Goal: Task Accomplishment & Management: Use online tool/utility

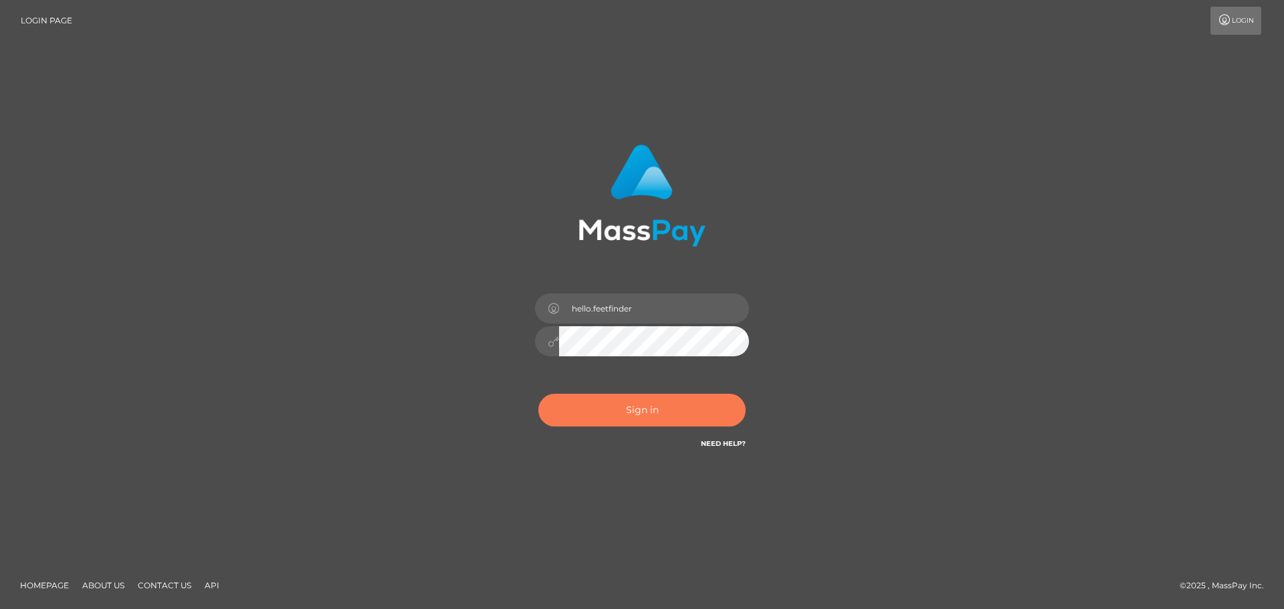
click at [636, 411] on button "Sign in" at bounding box center [641, 410] width 207 height 33
click at [629, 407] on button "Sign in" at bounding box center [641, 410] width 207 height 33
click at [825, 178] on div "hello.feetfinder Sign in" at bounding box center [642, 304] width 371 height 340
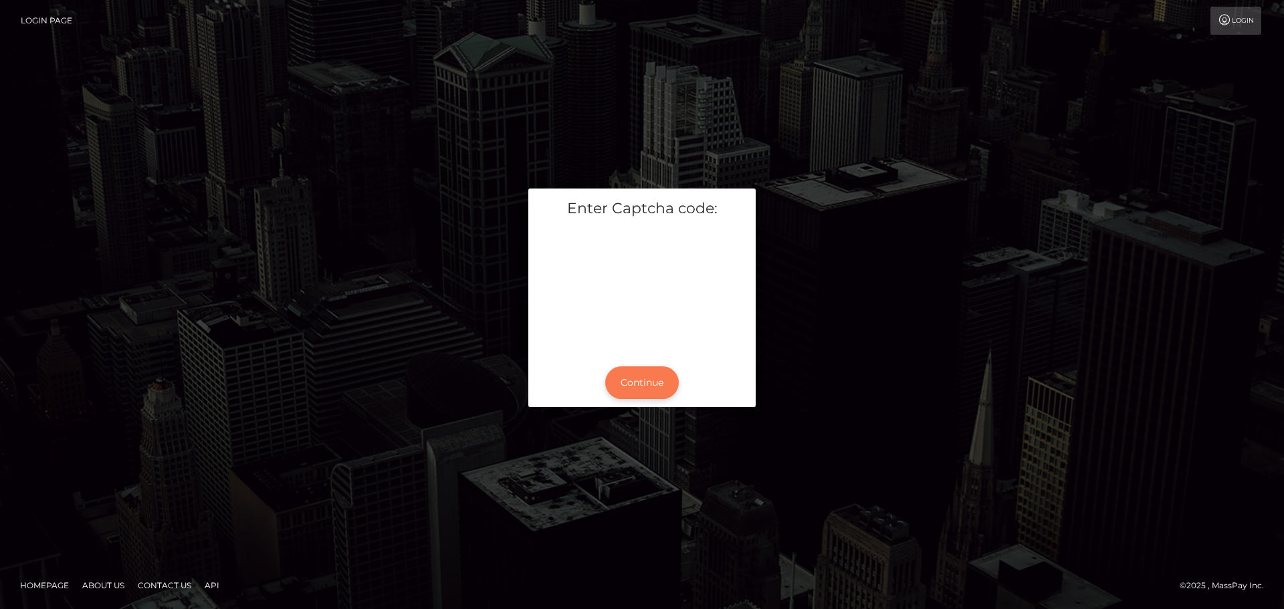
click at [655, 386] on button "Continue" at bounding box center [642, 382] width 74 height 33
click at [632, 382] on button "Continue" at bounding box center [642, 382] width 74 height 33
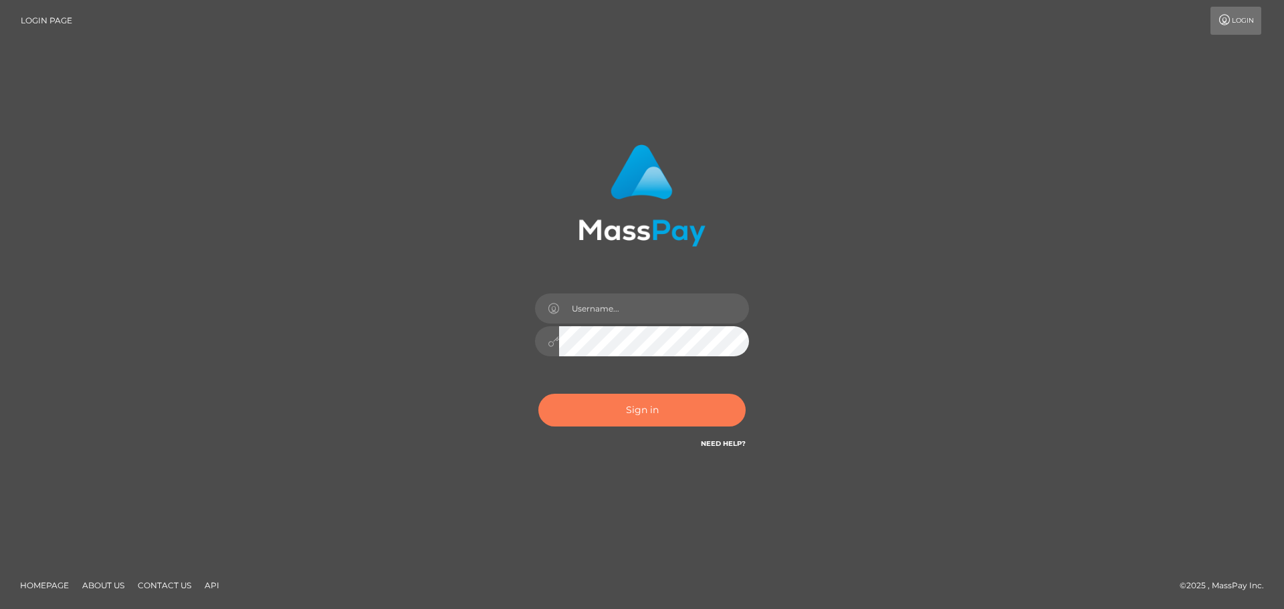
click at [653, 405] on button "Sign in" at bounding box center [641, 410] width 207 height 33
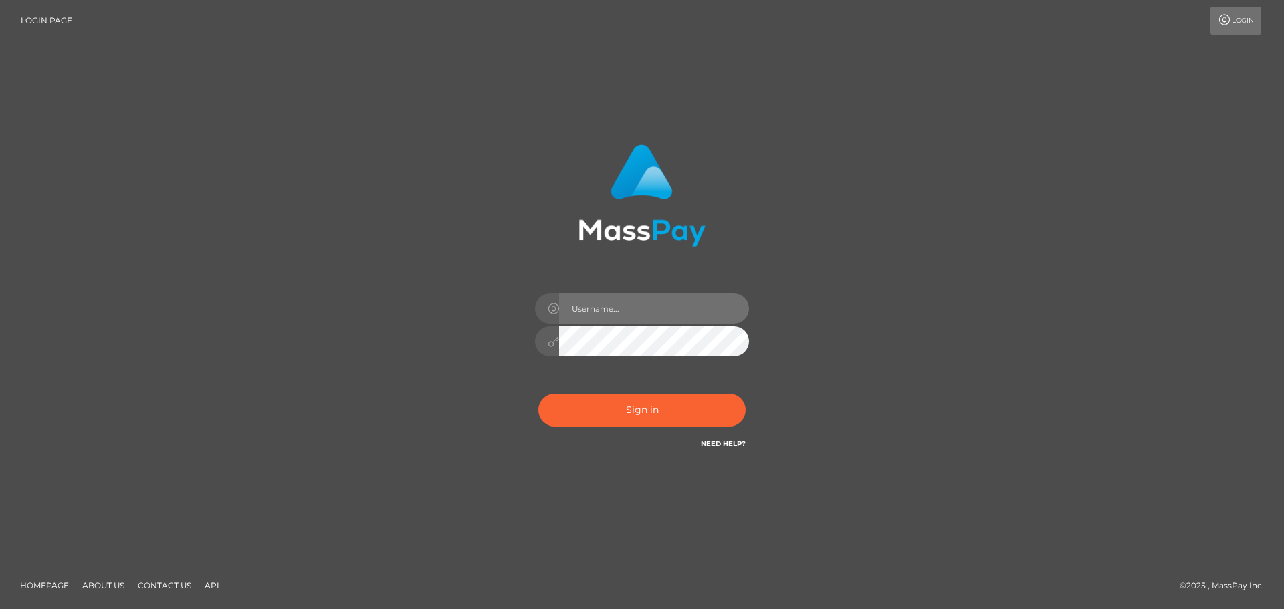
type input "hello.feetfinder"
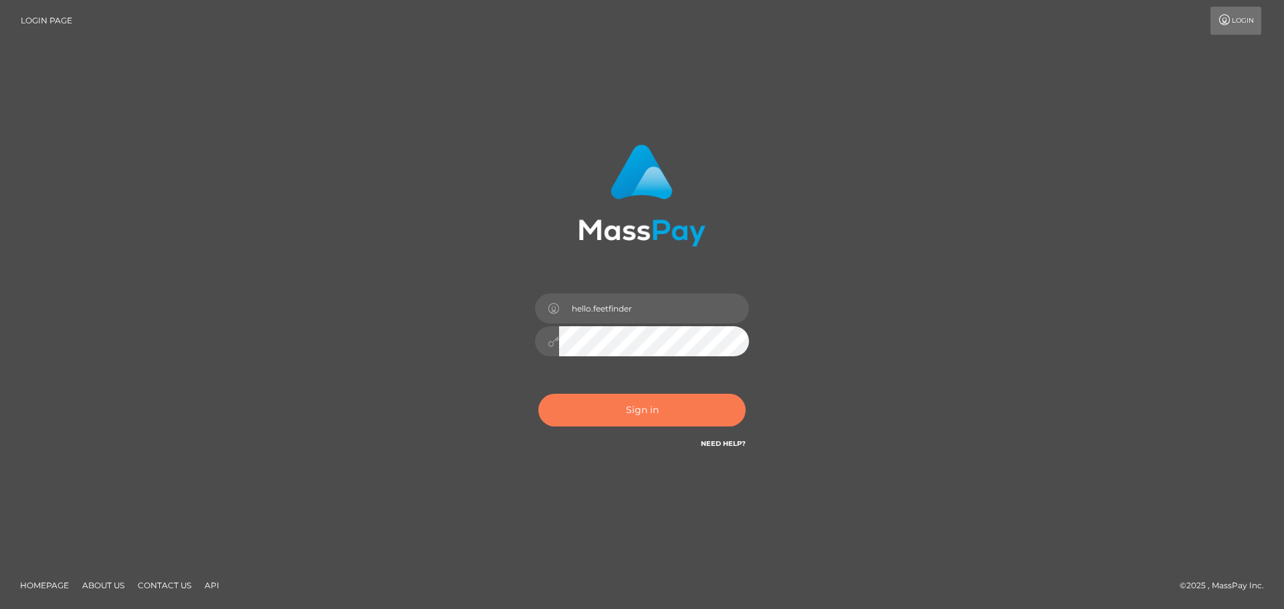
click at [651, 425] on button "Sign in" at bounding box center [641, 410] width 207 height 33
click at [621, 419] on button "Sign in" at bounding box center [641, 410] width 207 height 33
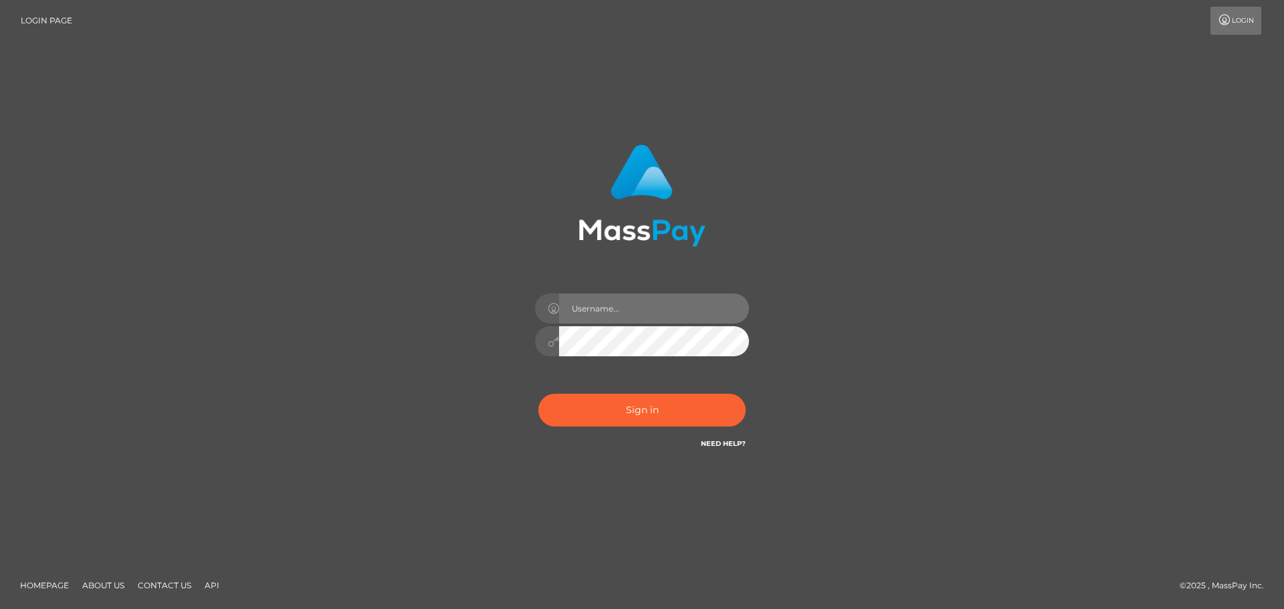
type input "hello.feetfinder"
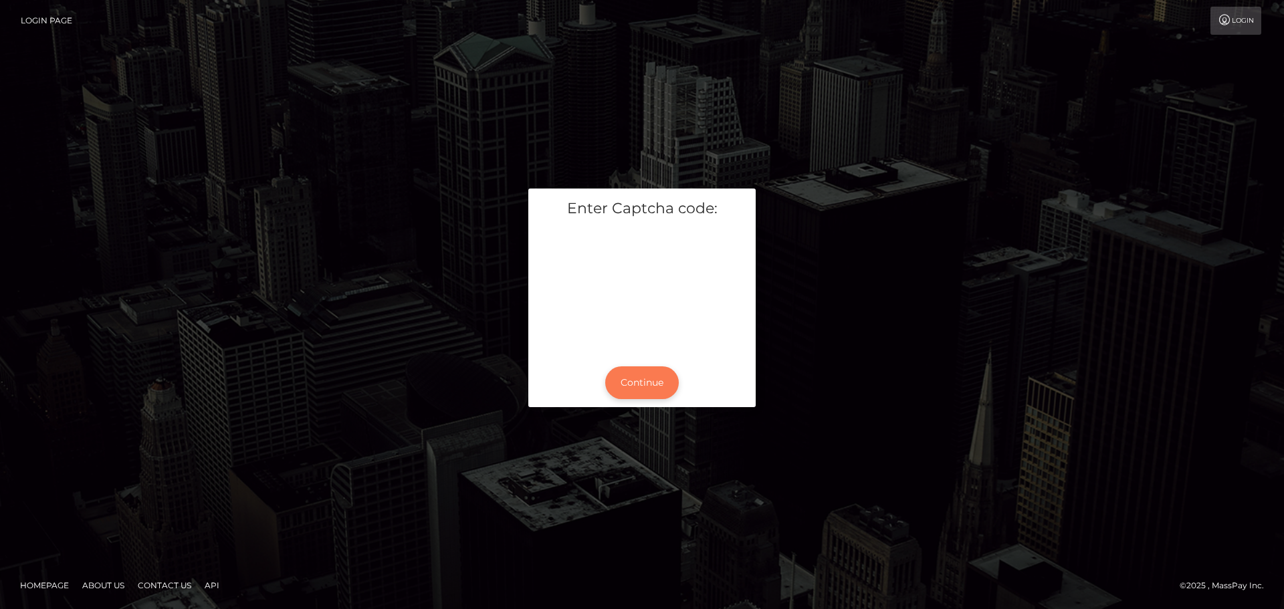
click at [627, 374] on button "Continue" at bounding box center [642, 382] width 74 height 33
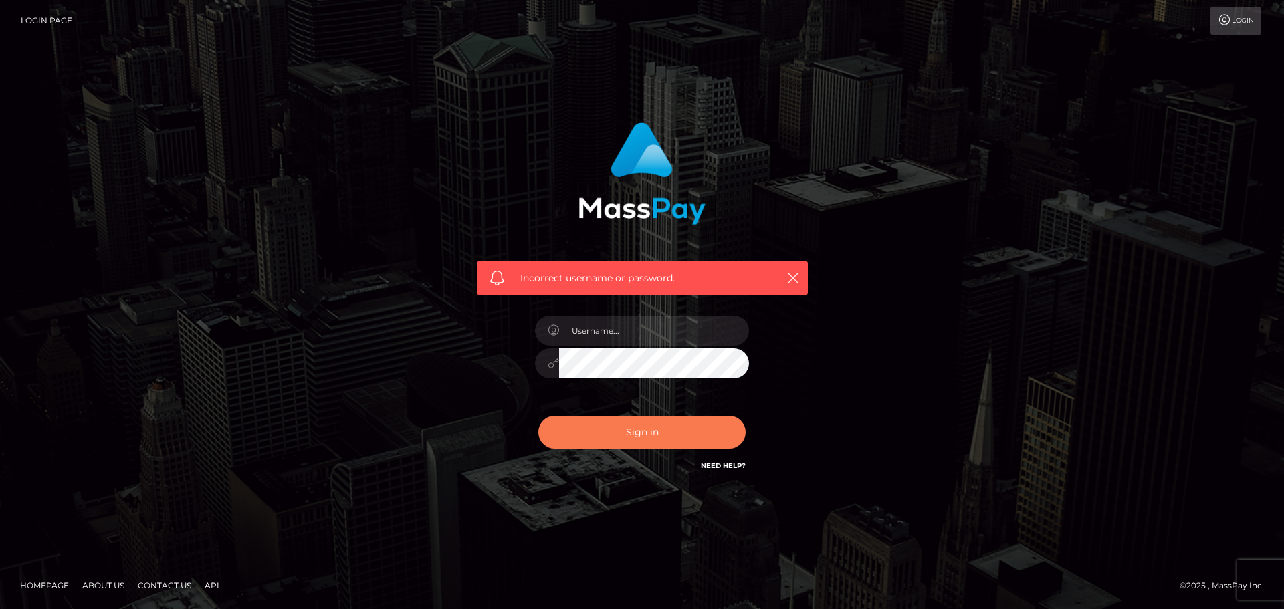
click at [633, 430] on button "Sign in" at bounding box center [641, 432] width 207 height 33
type input "hello.feetfinder"
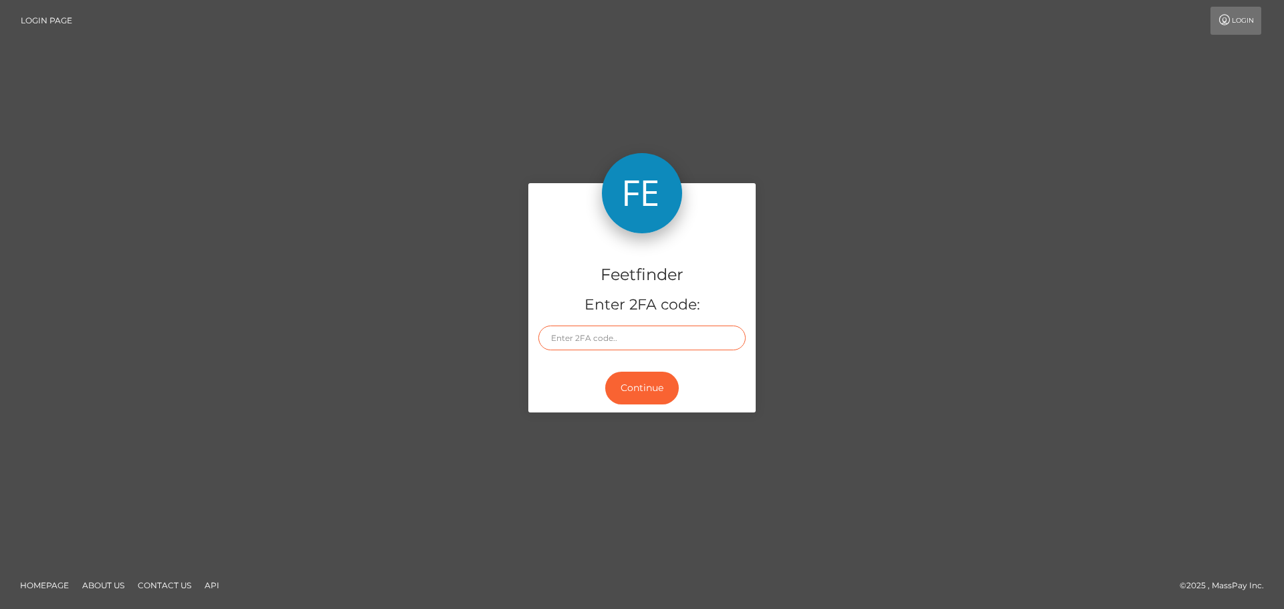
click at [558, 339] on input "text" at bounding box center [641, 338] width 207 height 25
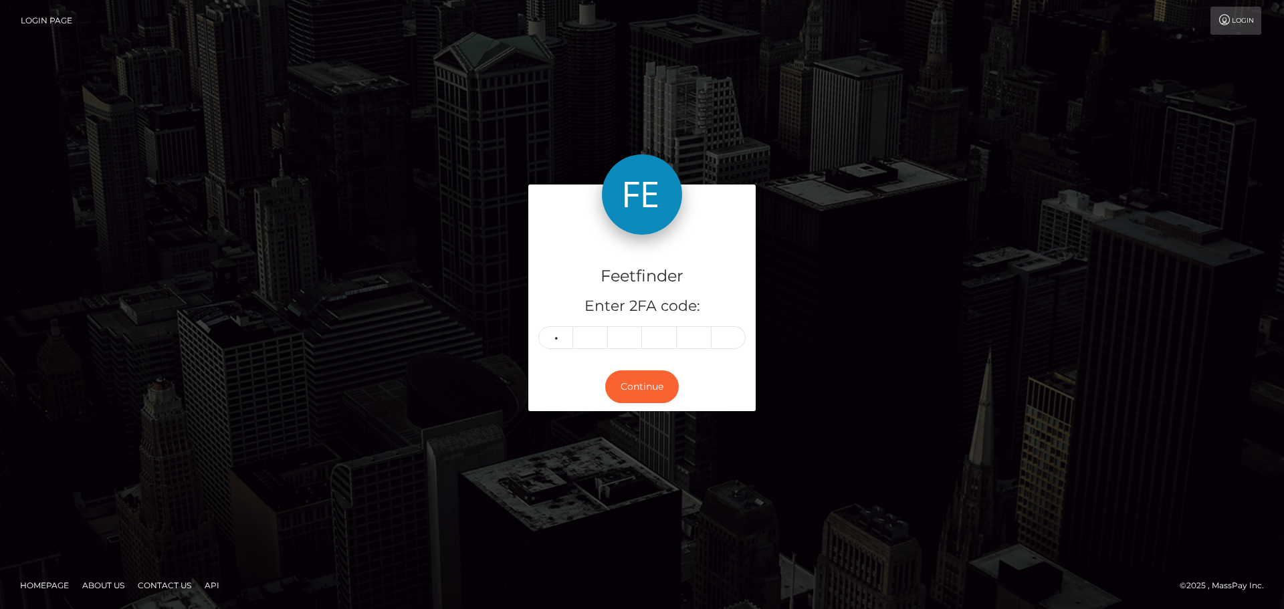
type input "6"
type input "1"
type input "9"
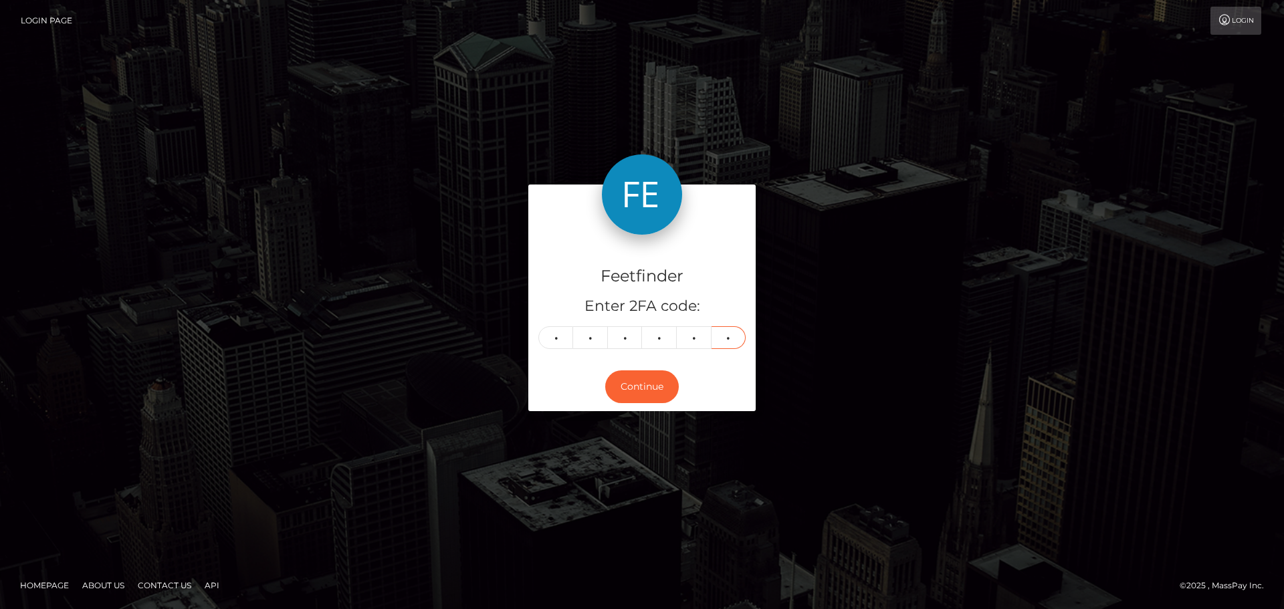
type input "6"
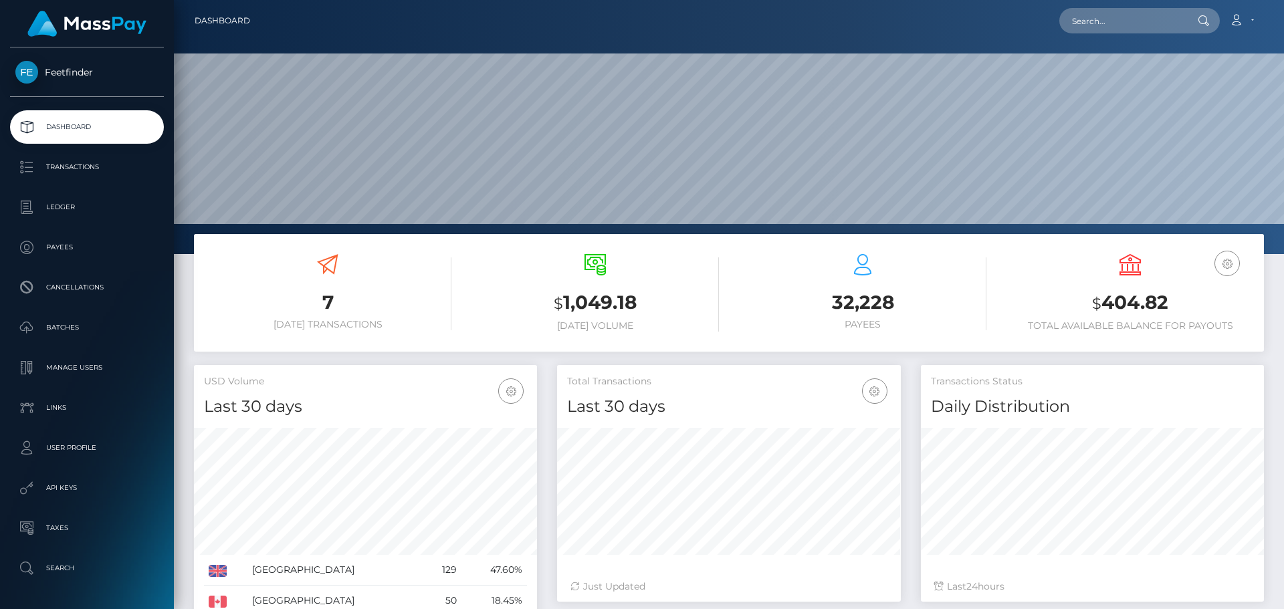
scroll to position [237, 344]
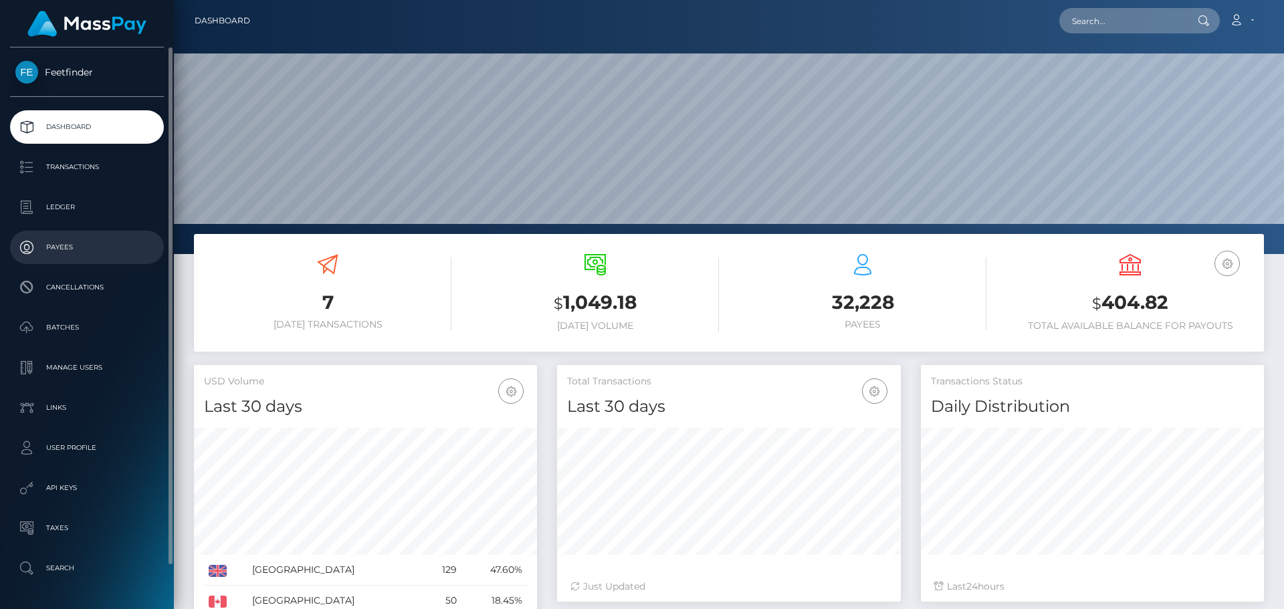
click at [50, 238] on p "Payees" at bounding box center [86, 247] width 143 height 20
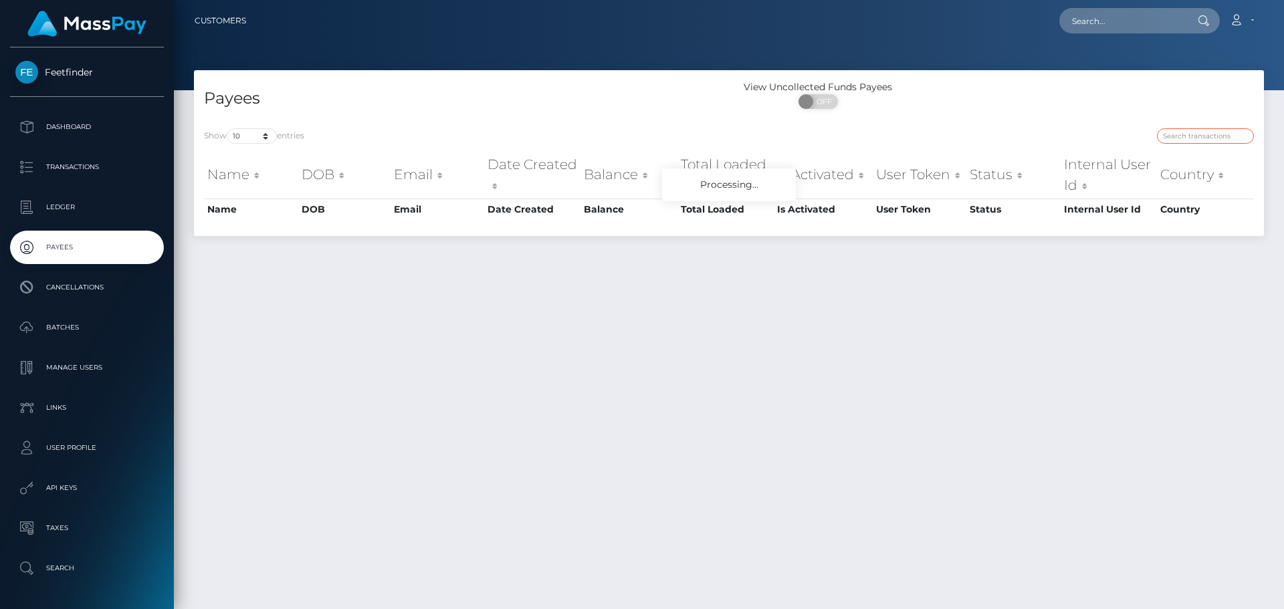
click at [1221, 140] on input "search" at bounding box center [1205, 135] width 97 height 15
paste input "71305dc9-87d3-11f0-8023-0266f44cc279"
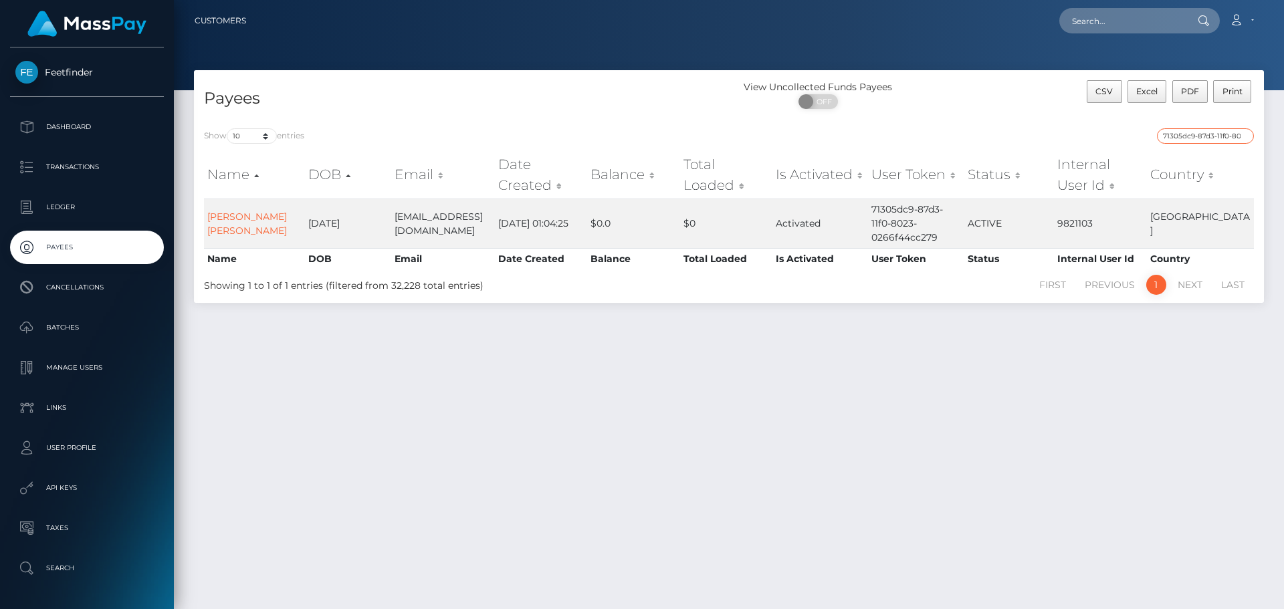
click at [1198, 131] on input "71305dc9-87d3-11f0-8023-0266f44cc279" at bounding box center [1205, 135] width 97 height 15
paste input "0258ca2-8a69"
click at [1196, 137] on input "70258ca2-8a69-11f0-8023-0266f44cc279" at bounding box center [1205, 135] width 97 height 15
paste input "4055c81e-98e3-11f0-bd85-0694aced620b"
click at [1215, 135] on input "4055c81e-98e3-11f0-bd85-0694aced620b" at bounding box center [1205, 135] width 97 height 15
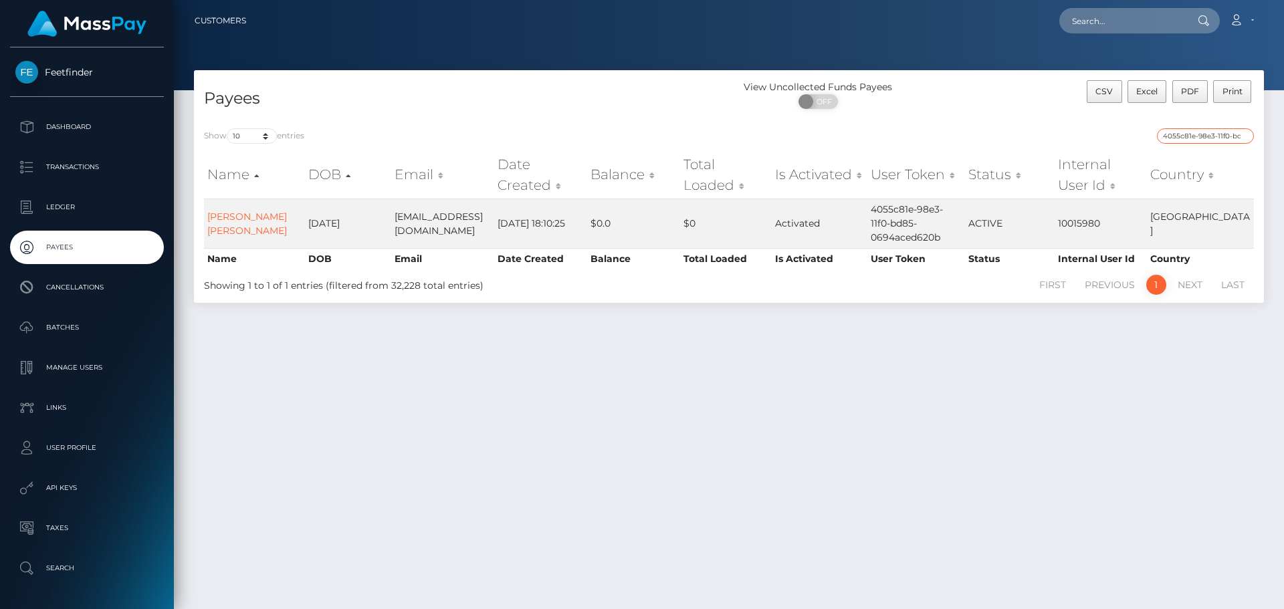
paste input "53adf6c0-3d35-11f0-bf09-062f66d36555"
click at [1227, 130] on input "53adf6c0-3d35-11f0-bf09-062f66d36555" at bounding box center [1205, 135] width 97 height 15
click at [1196, 136] on input "53adf6c0-3d35-11f0-bf09-062f66d36555" at bounding box center [1205, 135] width 97 height 15
paste input "3356d36b-7c1e-11f0-8023-0266f44cc279"
click at [1231, 128] on input "3356d36b-7c1e-11f0-8023-0266f44cc279" at bounding box center [1205, 135] width 97 height 15
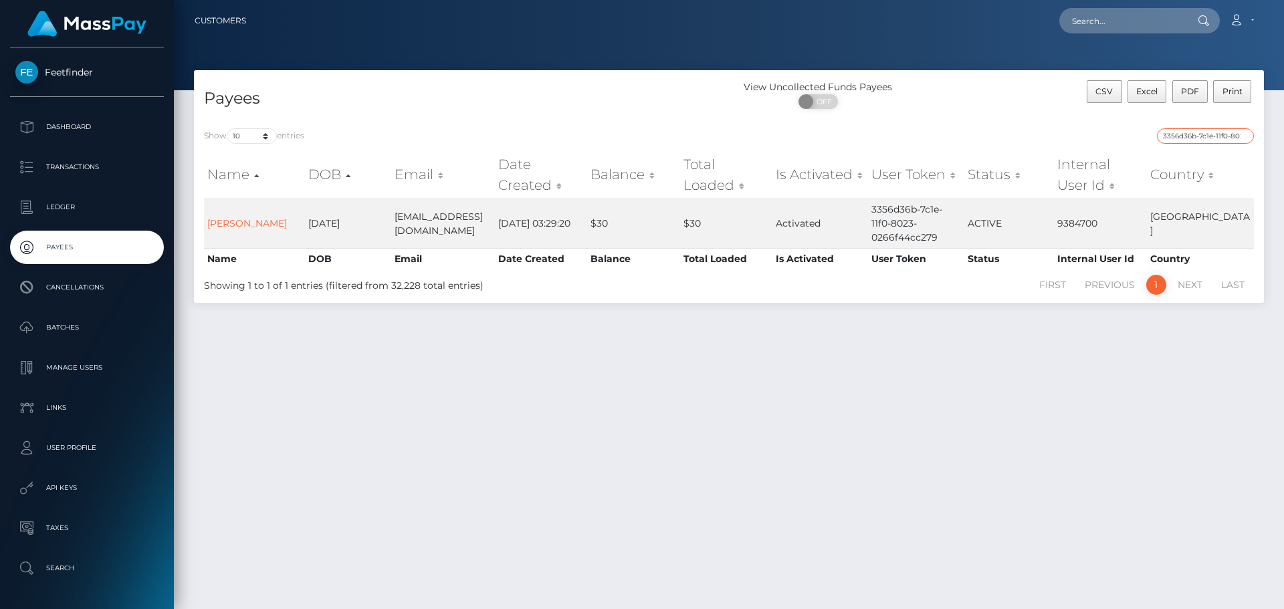
paste input "72c4647d-5732-11f0-b1fb-02a8c2768cb"
click at [1193, 134] on input "72c4647d-5732-11f0-b1fb-02a8c2768cb9" at bounding box center [1205, 135] width 97 height 15
paste input "1d57e155-91cf-11f0-bd85-0694aced620b"
click at [1193, 133] on input "1d57e155-91cf-11f0-bd85-0694aced620b" at bounding box center [1205, 135] width 97 height 15
paste input "8500b3a5-98d0"
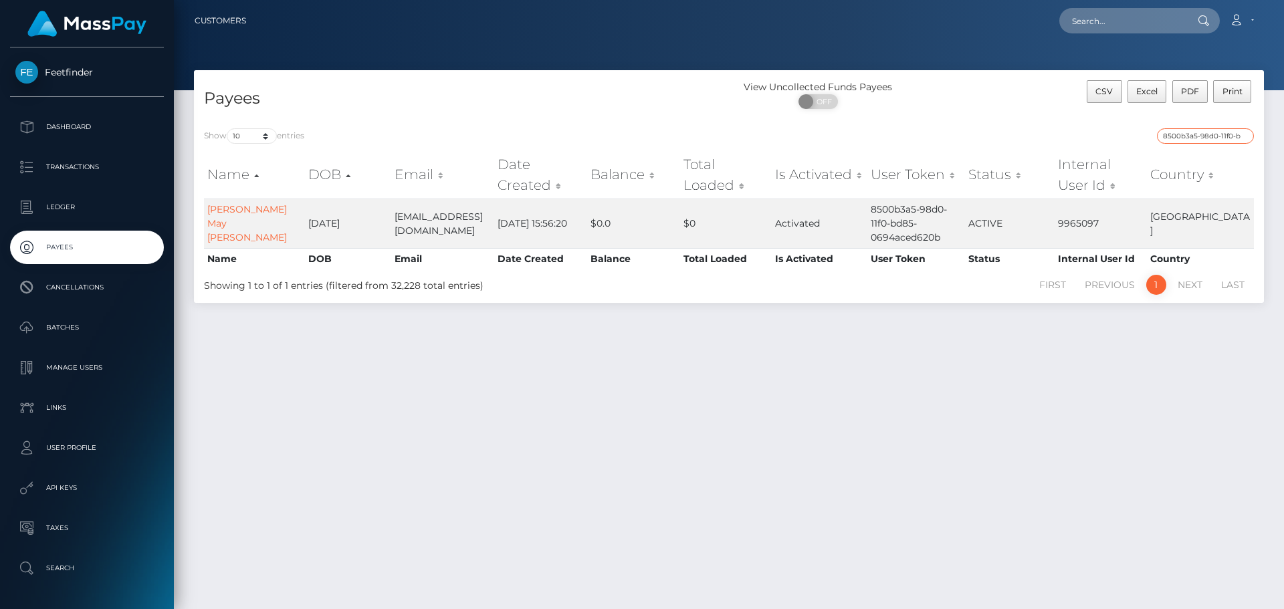
click at [1229, 136] on input "8500b3a5-98d0-11f0-bd85-0694aced620b" at bounding box center [1205, 135] width 97 height 15
paste input "f0e90654-995"
click at [1196, 137] on input "f0e90654-9950-11f0-bd85-0694aced620b" at bounding box center [1205, 135] width 97 height 15
paste input "c6498bec-957"
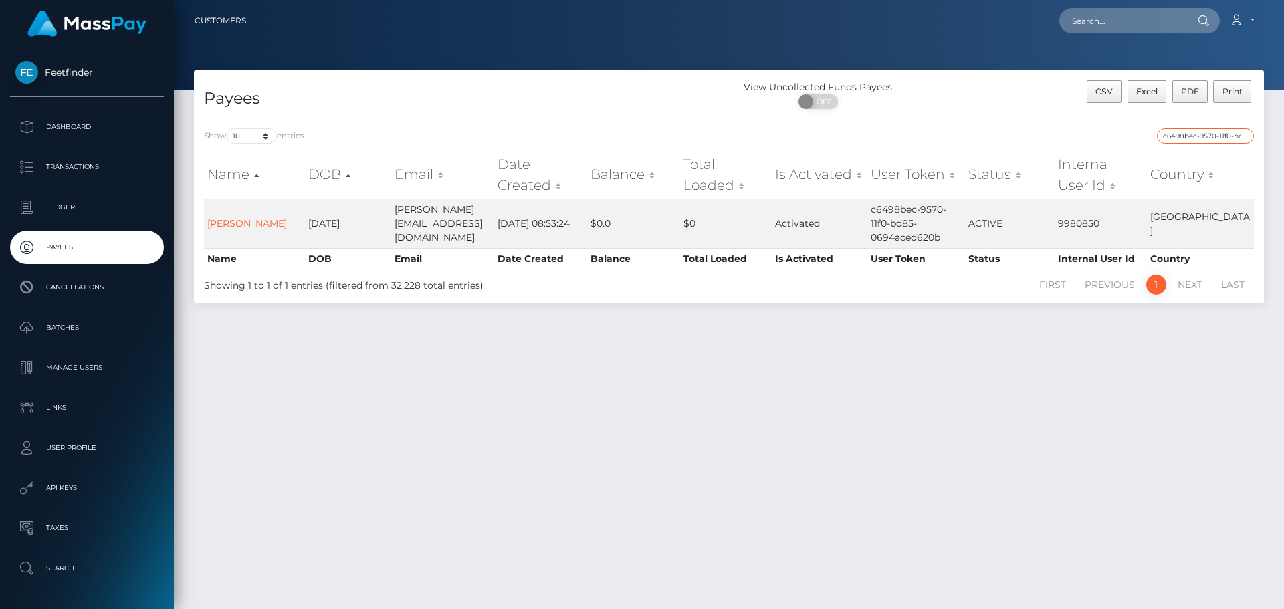
click at [1184, 139] on input "c6498bec-9570-11f0-bd85-0694aced620b" at bounding box center [1205, 135] width 97 height 15
paste input "1b227a10-9982"
click at [1210, 134] on input "1b227a10-9982-11f0-bd85-0694aced620b" at bounding box center [1205, 135] width 97 height 15
paste input "dc9b21d8-7ee1-11f0-8023-0266f44cc279"
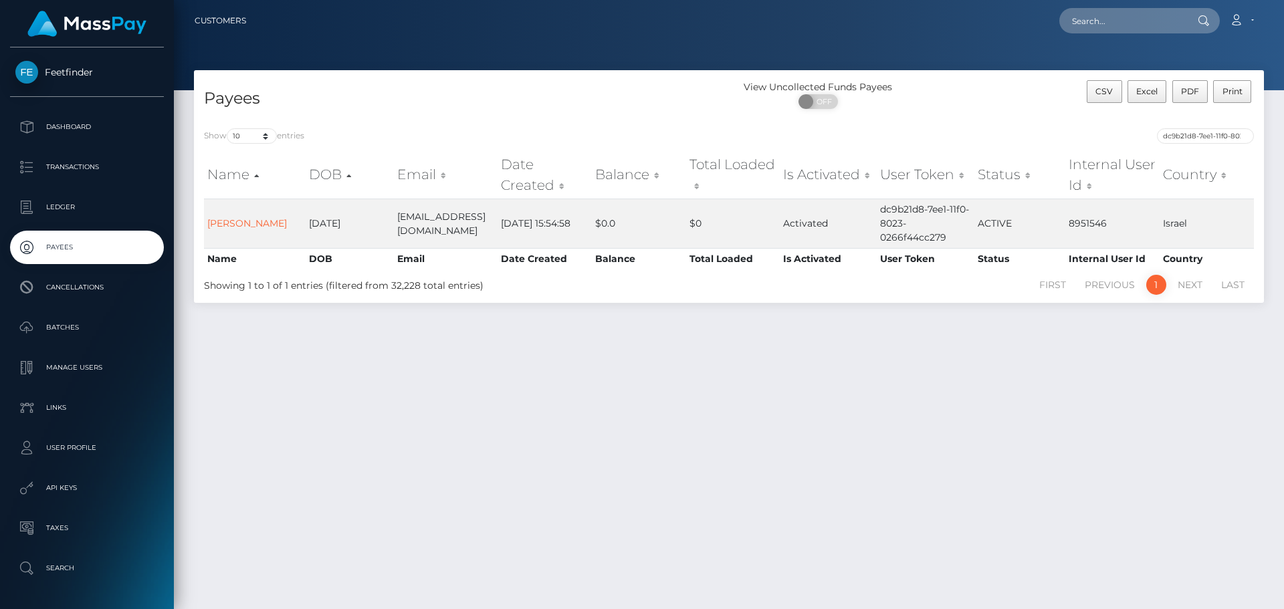
click at [856, 451] on div "Payees View Uncollected Funds Payees ON OFF CSV Excel PDF Print Show 10 25 50 1…" at bounding box center [729, 333] width 1110 height 527
click at [1192, 131] on input "dc9b21d8-7ee1-11f0-8023-0266f44cc279" at bounding box center [1205, 135] width 97 height 15
paste input "cc13fa35-99e0-11f0-bd85-0694aced620b"
paste input "3e947088-7b8b-11f0-8023-0266f44cc279"
click at [1185, 138] on input "3e947088-7b8b-11f0-8023-0266f44cc279" at bounding box center [1205, 135] width 97 height 15
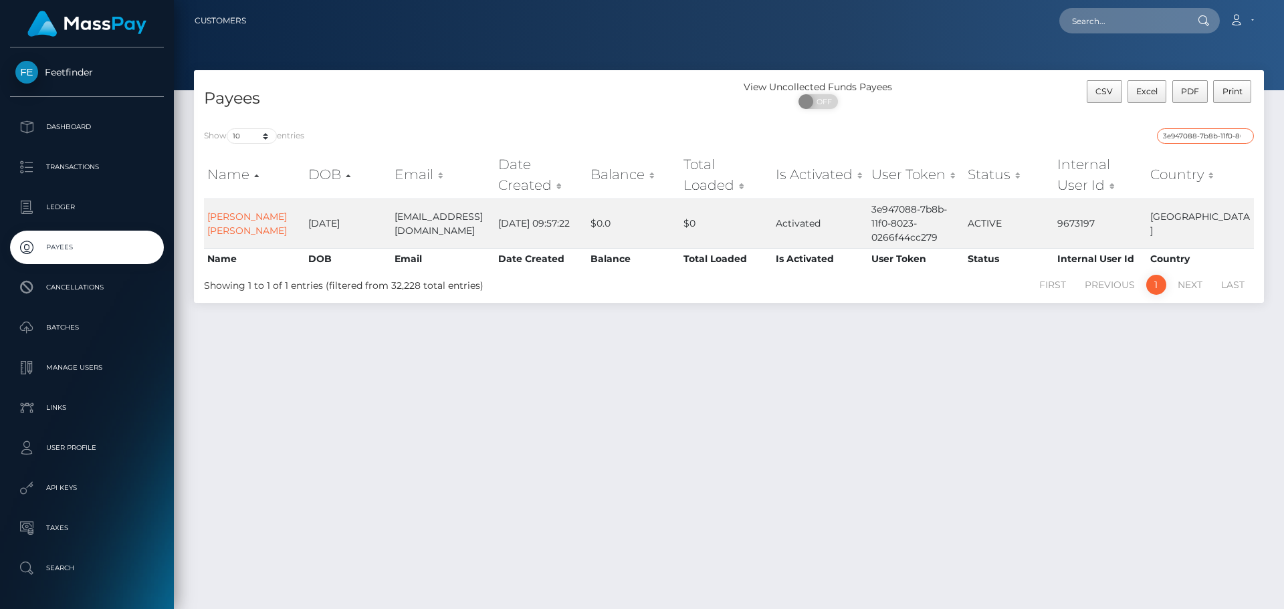
paste input "be7f9515-1d44-11f0-8906-06cab49e8a05"
type input "be7f9515-1d44-11f0-8906-06cab49e8a05"
